Goal: Task Accomplishment & Management: Manage account settings

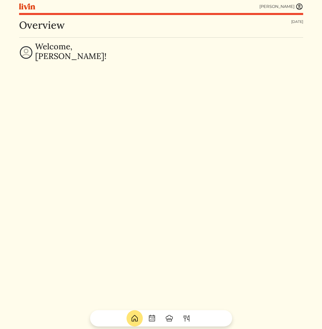
click at [296, 6] on img at bounding box center [300, 7] width 8 height 8
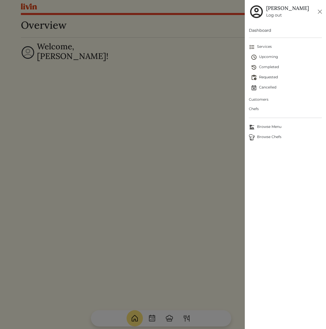
click at [262, 101] on span "Customers" at bounding box center [285, 99] width 73 height 5
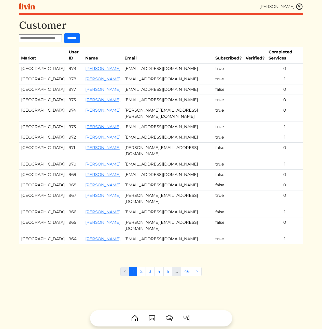
click at [174, 48] on th "Email" at bounding box center [167, 55] width 91 height 17
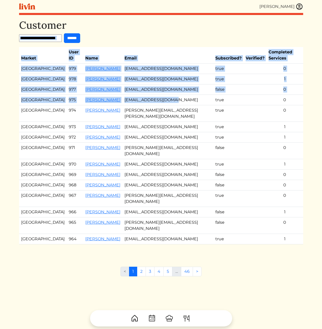
drag, startPoint x: 159, startPoint y: 29, endPoint x: 173, endPoint y: 104, distance: 76.5
click at [173, 104] on div "Customer ****** Market User ID Name Email Subscribed? Verified? Completed Servi…" at bounding box center [161, 137] width 284 height 236
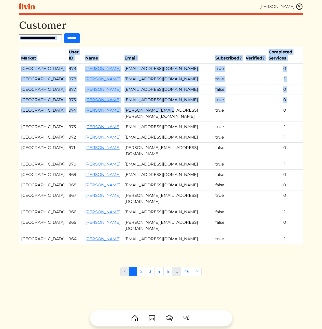
click at [173, 105] on td "[PERSON_NAME][EMAIL_ADDRESS][PERSON_NAME][DOMAIN_NAME]" at bounding box center [167, 113] width 91 height 17
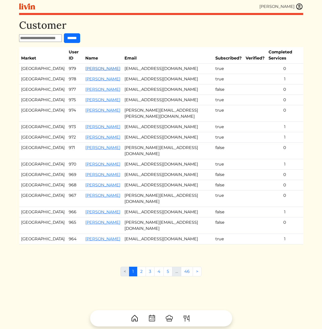
click at [85, 66] on link "[PERSON_NAME]" at bounding box center [102, 68] width 35 height 5
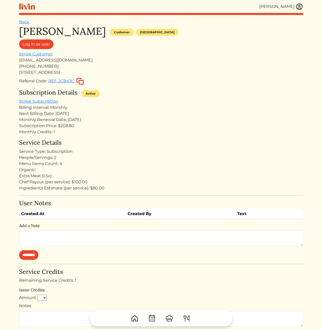
click at [182, 109] on div "Billing Interval: Monthly" at bounding box center [161, 108] width 284 height 6
click at [143, 112] on div "Next Billing Date: [DATE]" at bounding box center [161, 114] width 284 height 6
click at [142, 113] on div "Next Billing Date: [DATE]" at bounding box center [161, 114] width 284 height 6
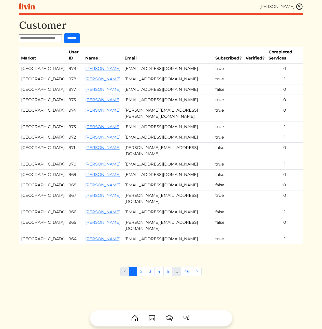
drag, startPoint x: 123, startPoint y: 268, endPoint x: 91, endPoint y: 266, distance: 32.4
click at [121, 268] on div "Customer ****** Market User ID Name Email Subscribed? Verified? Completed Servi…" at bounding box center [161, 183] width 284 height 329
